Goal: Navigation & Orientation: Find specific page/section

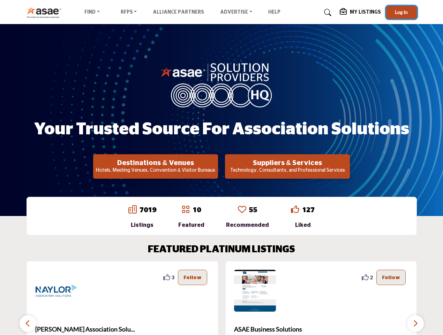
click at [402, 12] on span "Log In" at bounding box center [401, 12] width 13 height 6
click at [156, 167] on h2 "Destinations & Venues" at bounding box center [155, 163] width 121 height 8
click at [288, 167] on h2 "Suppliers & Services" at bounding box center [287, 163] width 121 height 8
click at [212, 298] on div "3" at bounding box center [123, 320] width 192 height 118
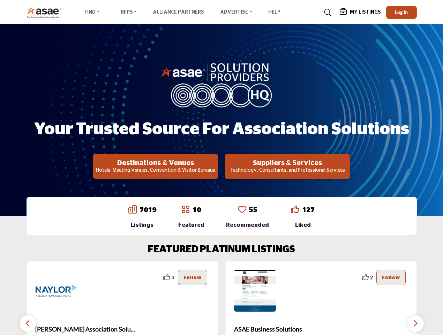
click at [0, 277] on section "FEATURED PLATINUM LISTINGS 2 2 Follow Following Richmond Region Tourism ... Vie…" at bounding box center [221, 311] width 443 height 163
click at [0, 278] on section "FEATURED PLATINUM LISTINGS 2 2 Follow Following Richmond Region Tourism ... Vie…" at bounding box center [221, 311] width 443 height 163
click at [0, 277] on section "FEATURED PLATINUM LISTINGS 2 2 Follow Following Richmond Region Tourism ... Vie…" at bounding box center [221, 311] width 443 height 163
click at [0, 278] on section "FEATURED PLATINUM LISTINGS 2 2 Follow Following Richmond Region Tourism ... Vie…" at bounding box center [221, 311] width 443 height 163
click at [0, 277] on section "FEATURED PLATINUM LISTINGS 2 2 Follow Following Richmond Region Tourism ... Vie…" at bounding box center [221, 311] width 443 height 163
